Goal: Task Accomplishment & Management: Manage account settings

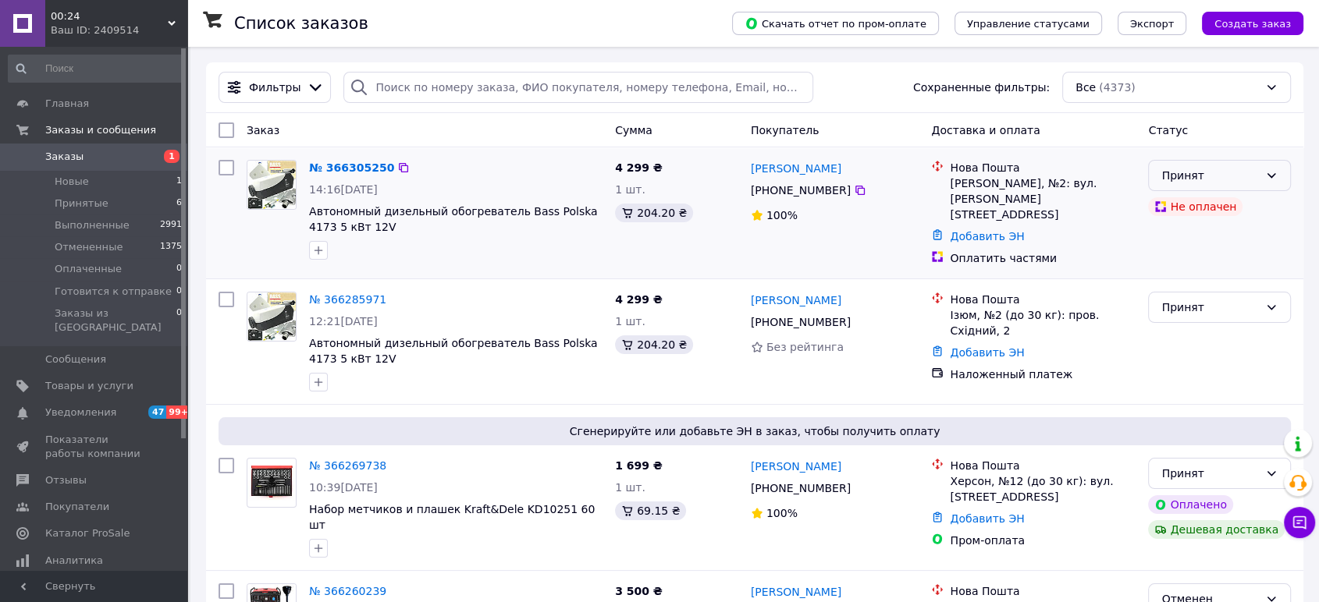
click at [1265, 173] on icon at bounding box center [1271, 175] width 12 height 12
click at [1206, 230] on li "Отменен" at bounding box center [1219, 237] width 141 height 28
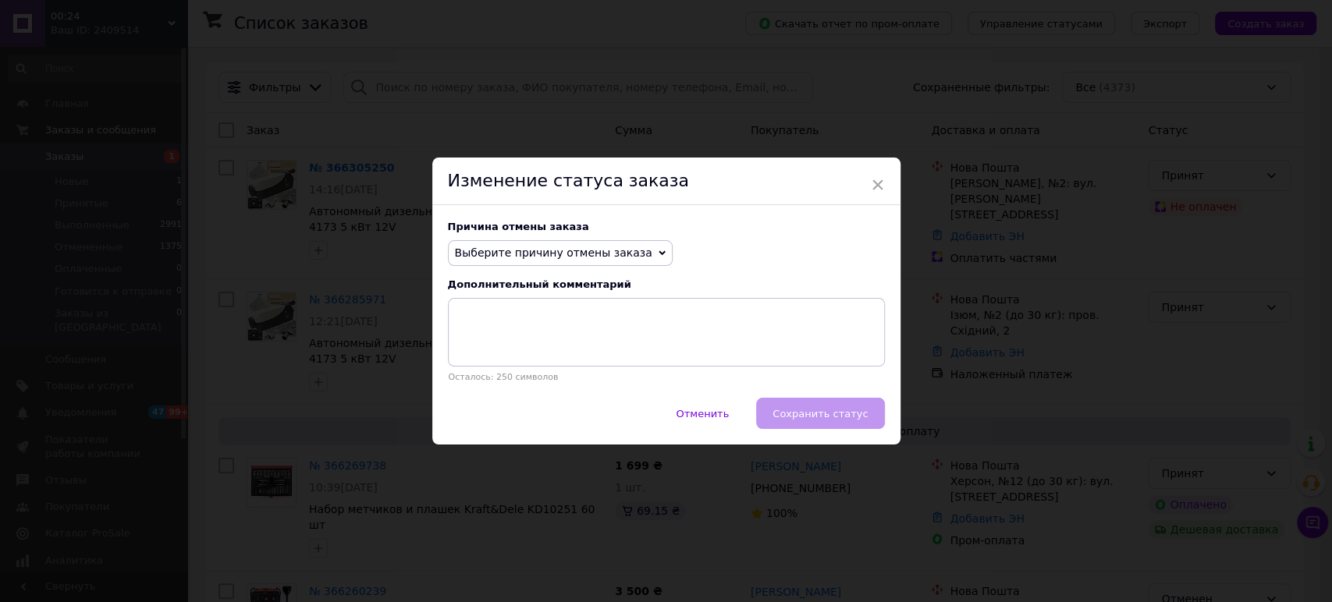
click at [632, 261] on span "Выберите причину отмены заказа" at bounding box center [560, 253] width 225 height 27
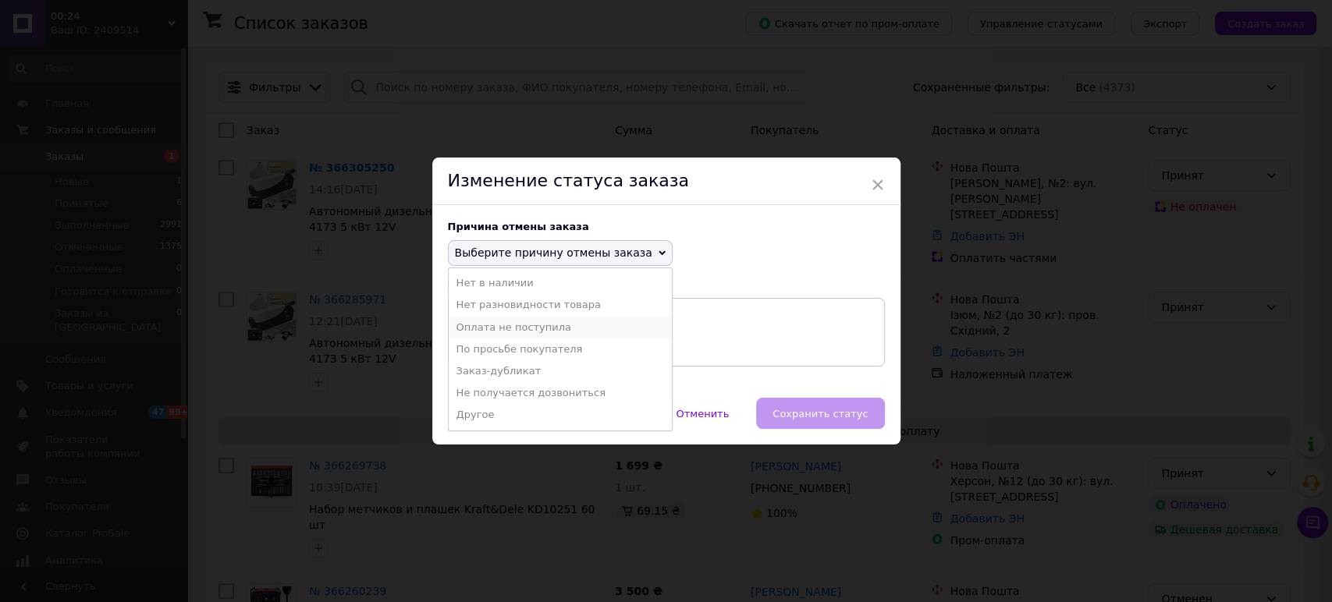
click at [551, 331] on li "Оплата не поступила" at bounding box center [560, 328] width 223 height 22
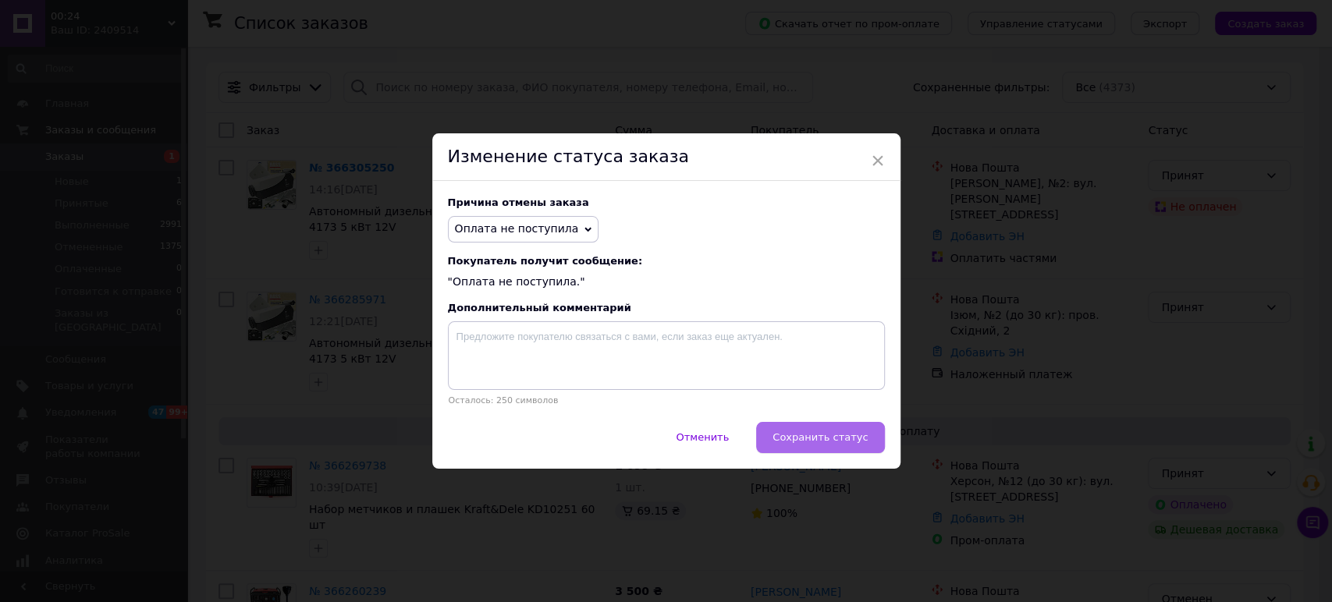
click at [794, 442] on span "Сохранить статус" at bounding box center [820, 438] width 95 height 12
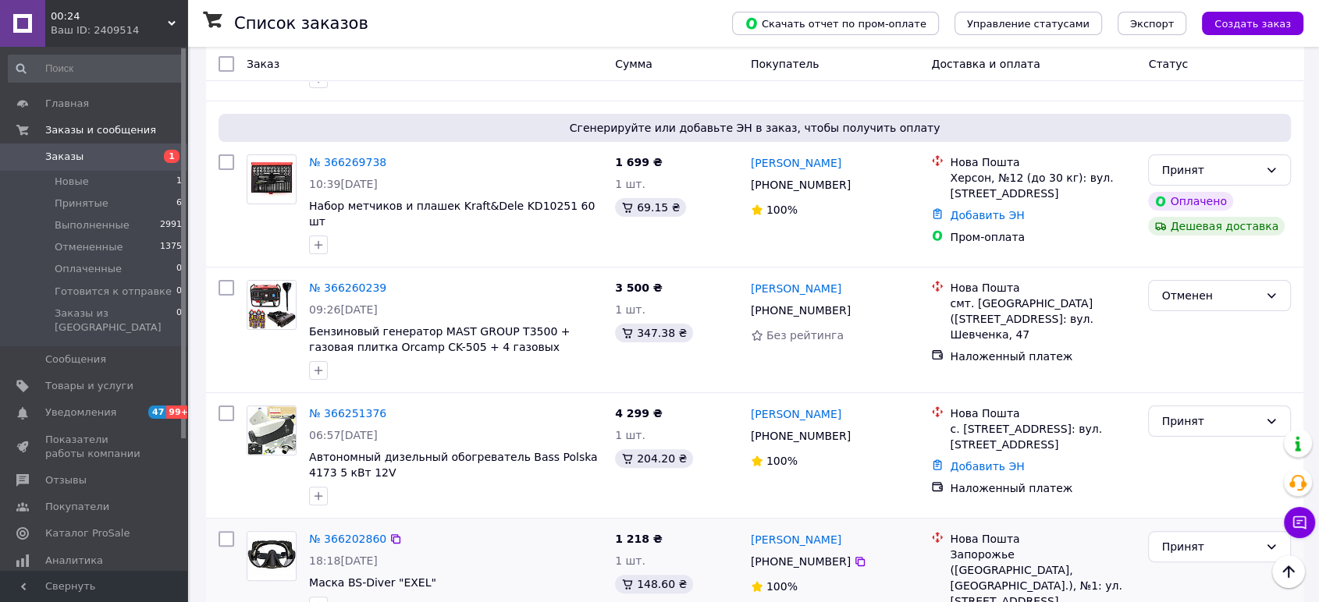
scroll to position [173, 0]
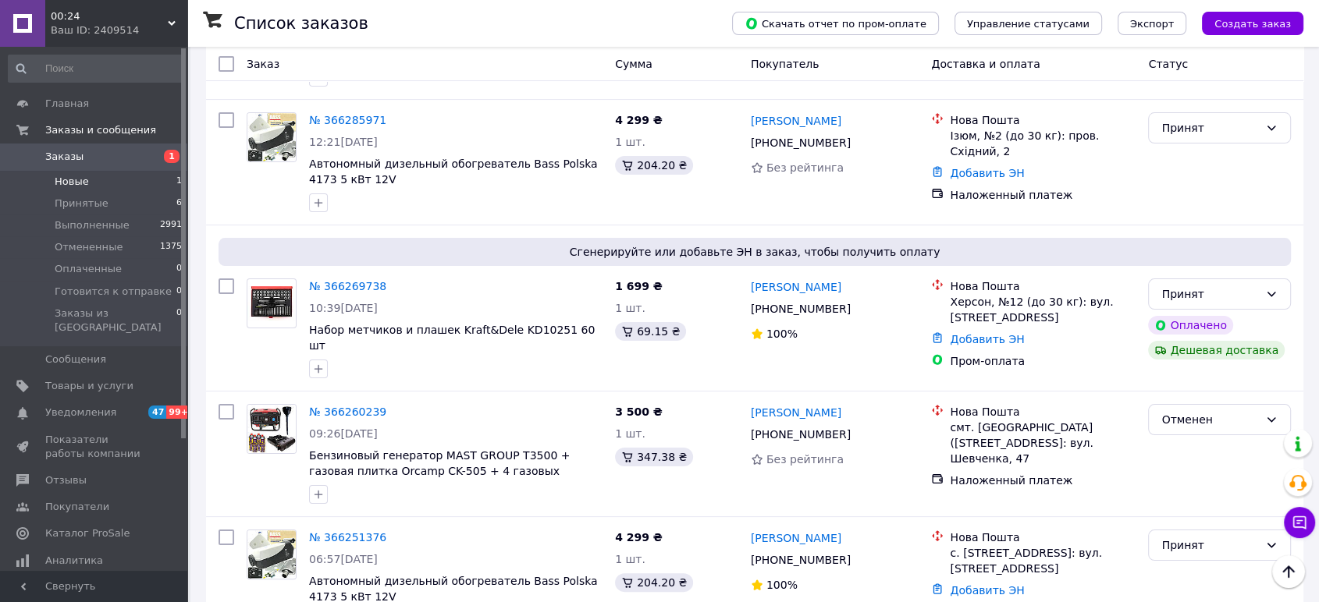
click at [96, 181] on li "Новые 1" at bounding box center [95, 182] width 191 height 22
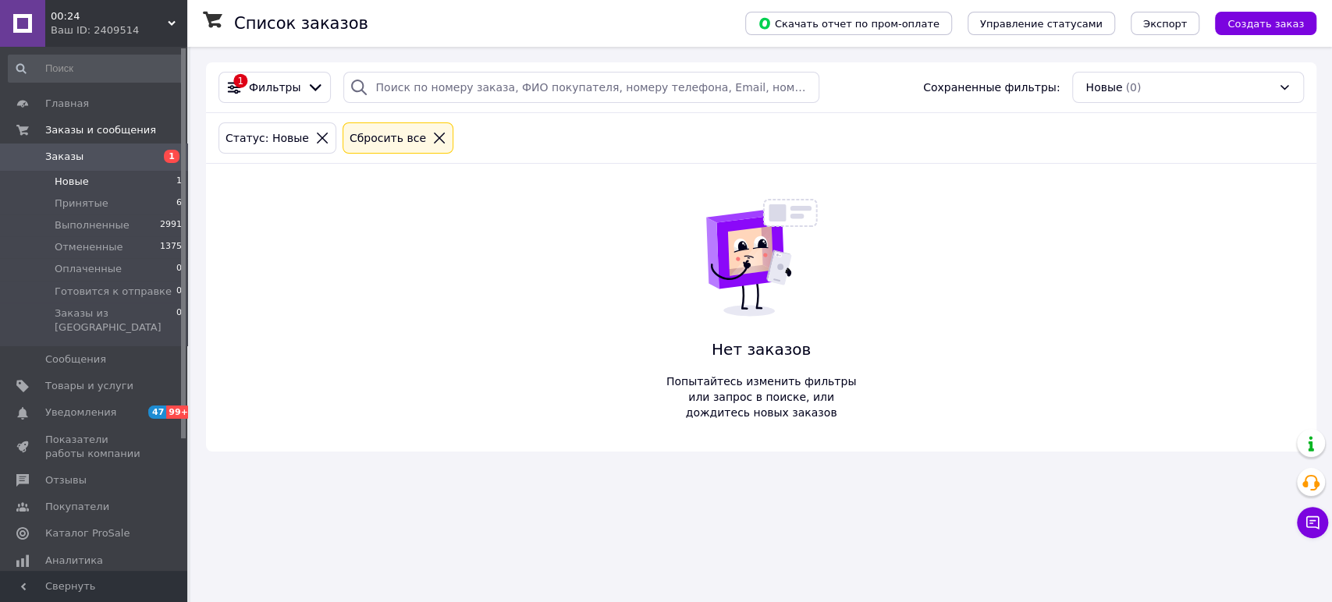
click at [82, 162] on span "Заказы" at bounding box center [94, 157] width 99 height 14
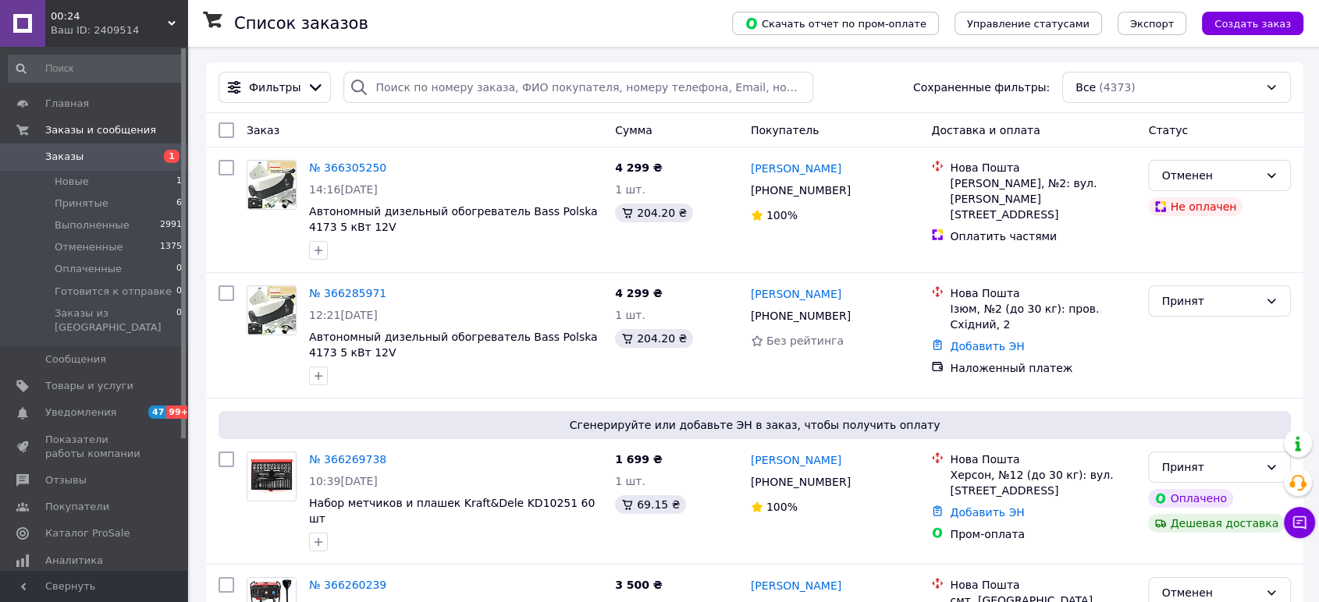
click at [164, 22] on span "00:24" at bounding box center [109, 16] width 117 height 14
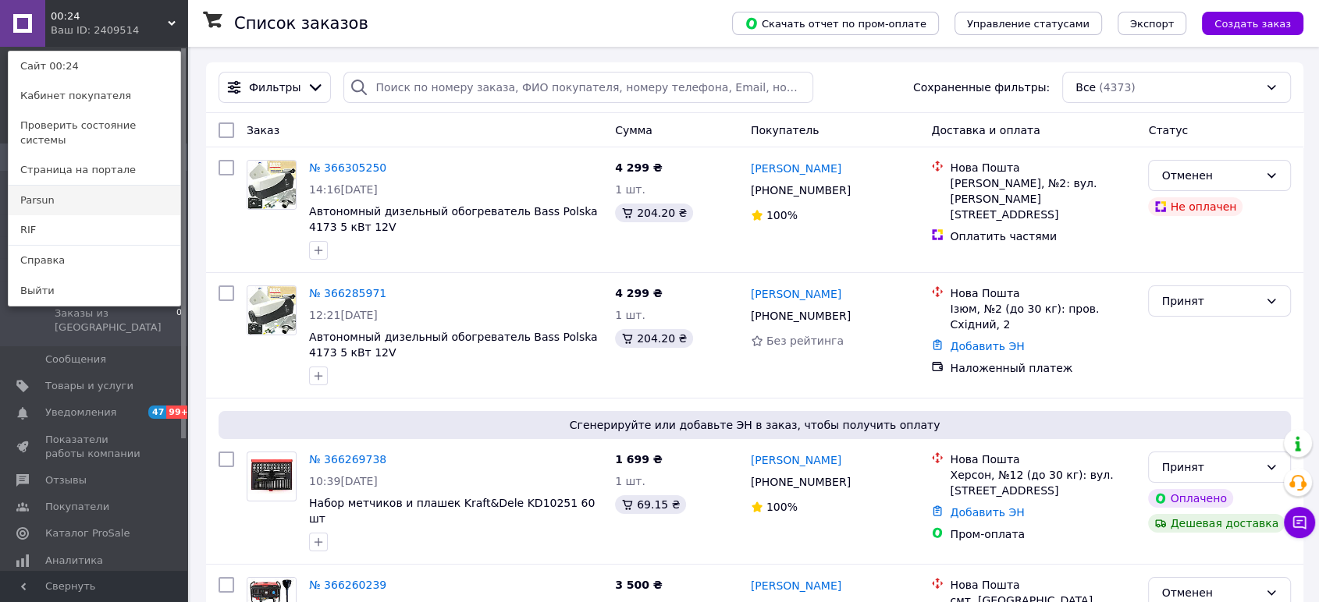
click at [73, 186] on link "Parsun" at bounding box center [95, 201] width 172 height 30
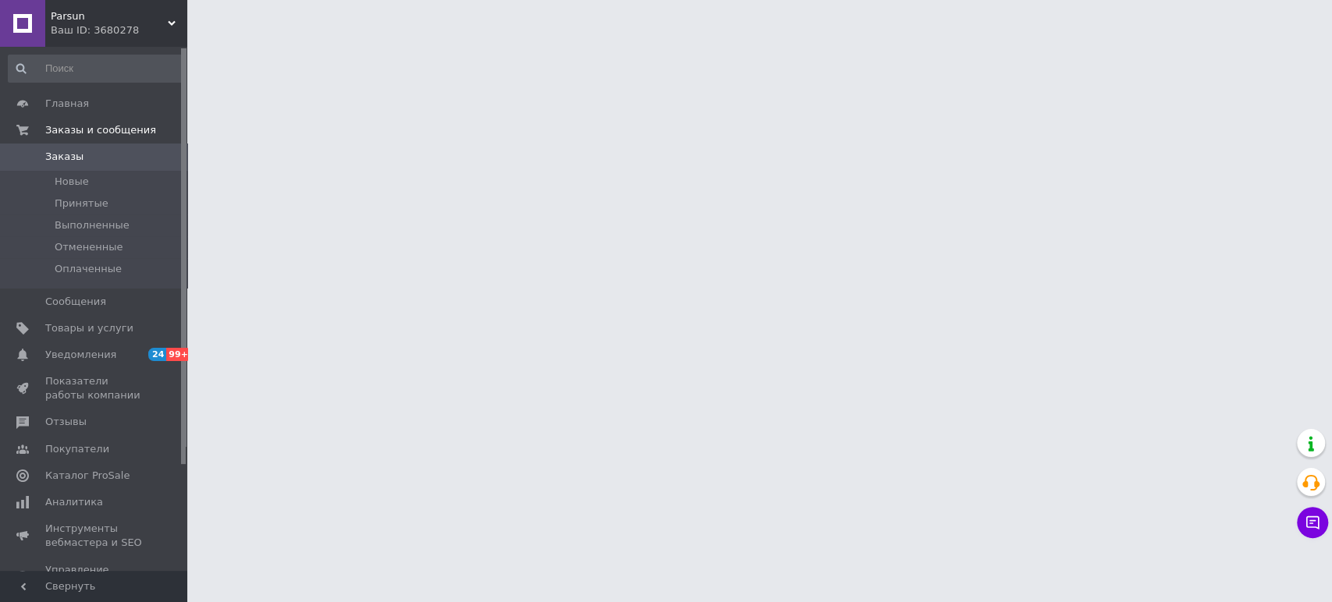
click at [165, 27] on div "Ваш ID: 3680278" at bounding box center [119, 30] width 137 height 14
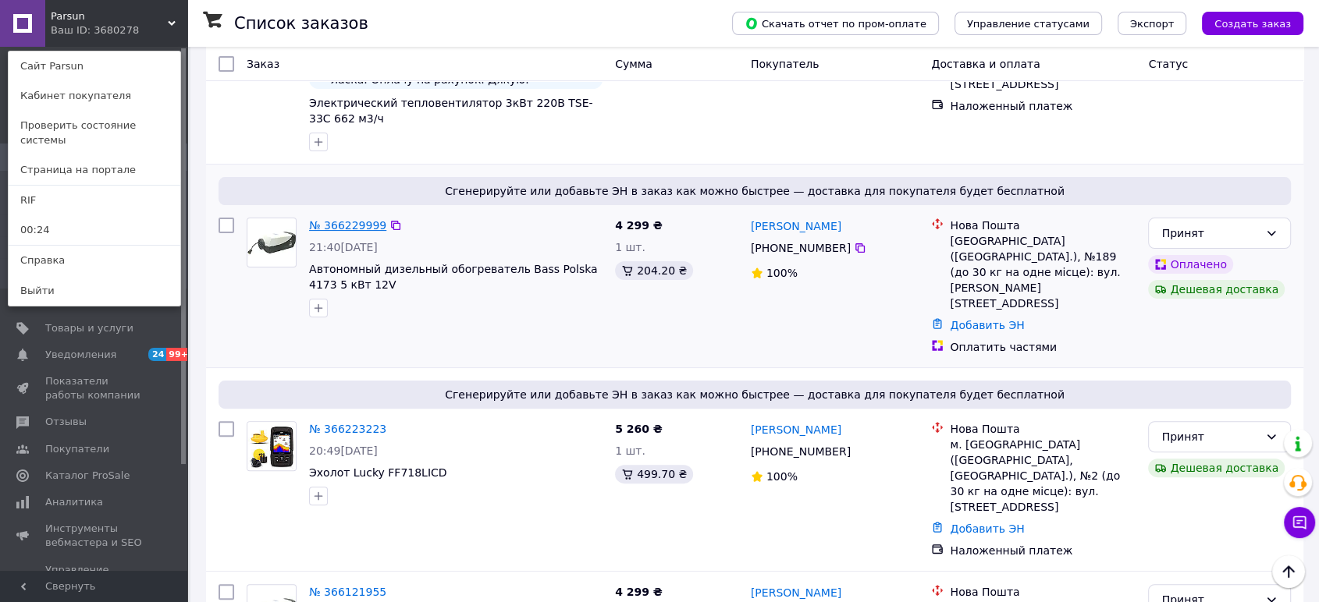
scroll to position [433, 0]
